Goal: Transaction & Acquisition: Purchase product/service

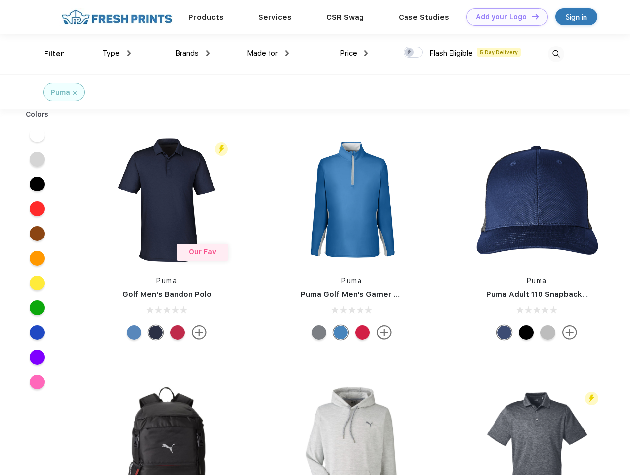
click at [503, 17] on link "Add your Logo Design Tool" at bounding box center [507, 16] width 82 height 17
click at [0, 0] on div "Design Tool" at bounding box center [0, 0] width 0 height 0
click at [531, 16] on link "Add your Logo Design Tool" at bounding box center [507, 16] width 82 height 17
click at [47, 54] on div "Filter" at bounding box center [54, 53] width 20 height 11
click at [117, 53] on span "Type" at bounding box center [110, 53] width 17 height 9
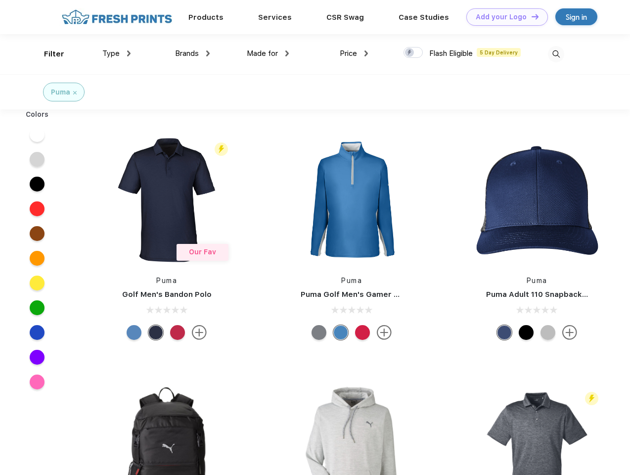
click at [192, 53] on span "Brands" at bounding box center [187, 53] width 24 height 9
click at [268, 53] on span "Made for" at bounding box center [262, 53] width 31 height 9
click at [354, 53] on span "Price" at bounding box center [348, 53] width 17 height 9
click at [413, 53] on div at bounding box center [413, 52] width 19 height 11
click at [410, 53] on input "checkbox" at bounding box center [407, 49] width 6 height 6
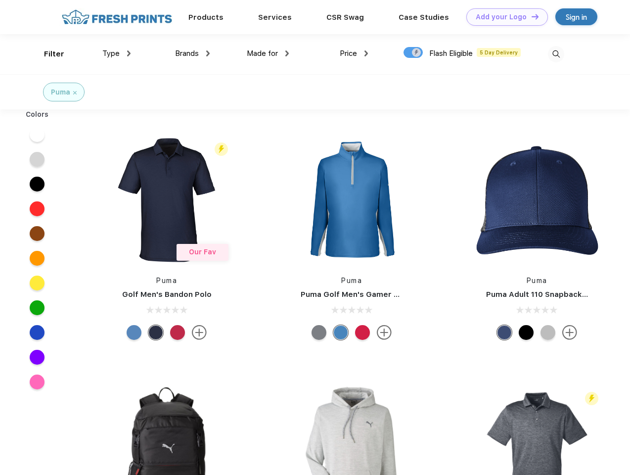
click at [556, 54] on img at bounding box center [556, 54] width 16 height 16
